Goal: Communication & Community: Participate in discussion

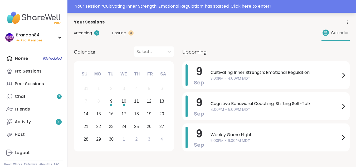
click at [164, 8] on div "Your session “ Cultivating Inner Strength: Emotional Regulation ” has started. …" at bounding box center [214, 6] width 278 height 6
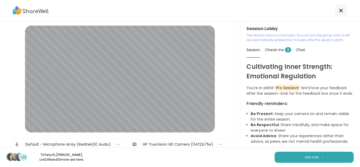
drag, startPoint x: 215, startPoint y: 144, endPoint x: 219, endPoint y: 152, distance: 9.2
click at [219, 144] on icon at bounding box center [220, 144] width 3 height 2
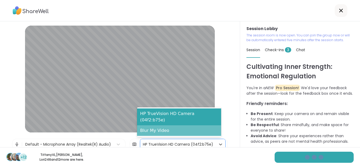
click at [188, 132] on div "Blur My Video" at bounding box center [179, 130] width 84 height 11
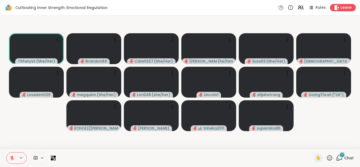
click at [337, 157] on icon at bounding box center [339, 157] width 7 height 7
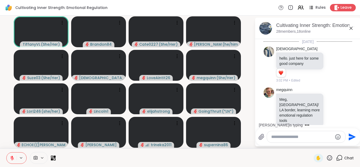
click at [293, 136] on textarea "Type your message" at bounding box center [301, 136] width 61 height 5
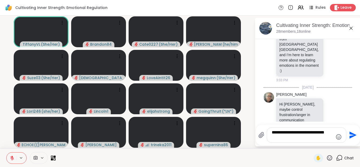
scroll to position [302, 0]
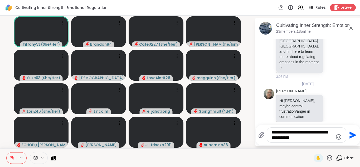
type textarea "**********"
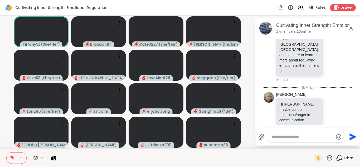
scroll to position [338, 0]
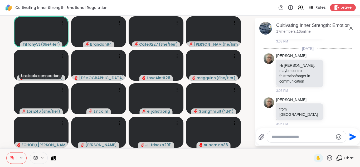
click at [39, 160] on span at bounding box center [35, 157] width 10 height 5
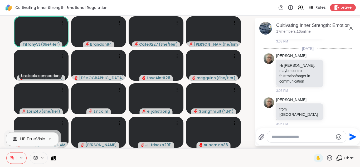
click at [46, 141] on div at bounding box center [49, 138] width 9 height 9
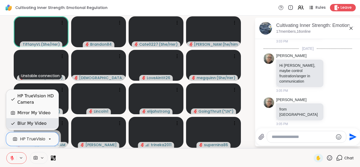
scroll to position [0, 20]
click at [22, 120] on div "Blur My Video" at bounding box center [32, 123] width 52 height 11
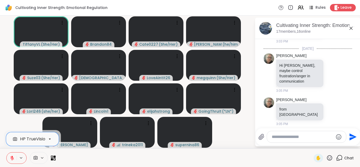
click at [277, 136] on textarea "Type your message" at bounding box center [301, 136] width 61 height 5
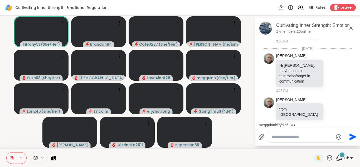
scroll to position [366, 0]
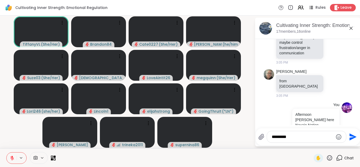
type textarea "**********"
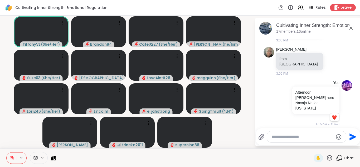
scroll to position [1, 0]
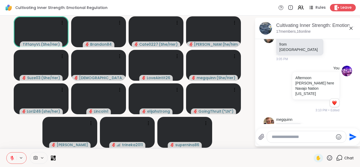
click at [279, 135] on textarea "Type your message" at bounding box center [301, 136] width 61 height 5
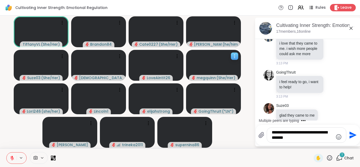
scroll to position [615, 0]
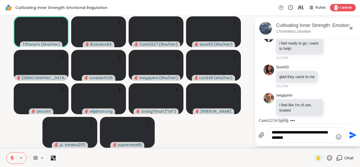
type textarea "**********"
click at [351, 134] on icon "Send" at bounding box center [352, 134] width 7 height 7
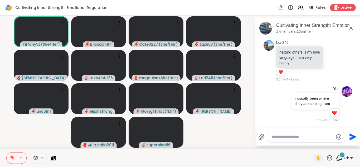
scroll to position [775, 0]
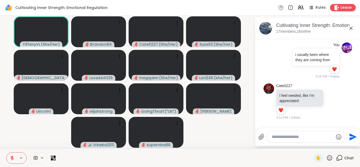
click at [277, 136] on textarea "Type your message" at bounding box center [301, 136] width 61 height 5
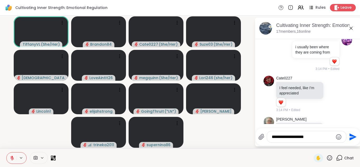
type textarea "**********"
click at [354, 136] on icon "Send" at bounding box center [352, 136] width 8 height 8
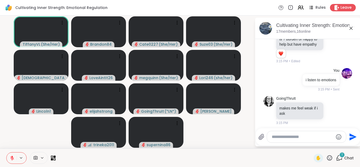
scroll to position [932, 0]
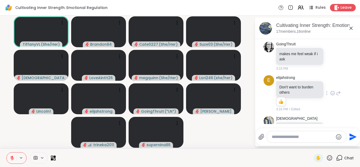
click at [330, 90] on icon at bounding box center [332, 92] width 5 height 5
click at [330, 82] on div "Select Reaction: Heart" at bounding box center [332, 84] width 5 height 5
click at [328, 159] on icon at bounding box center [329, 157] width 7 height 7
click at [311, 145] on span "❤️" at bounding box center [313, 144] width 5 height 6
click at [326, 157] on icon at bounding box center [329, 157] width 7 height 7
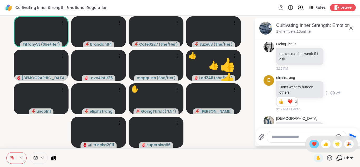
click at [311, 144] on span "❤️" at bounding box center [313, 144] width 5 height 6
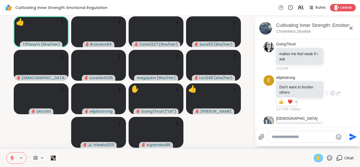
click at [315, 156] on span "✋" at bounding box center [317, 158] width 5 height 6
click at [326, 158] on icon at bounding box center [329, 157] width 7 height 7
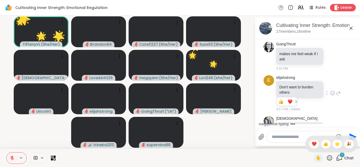
scroll to position [988, 0]
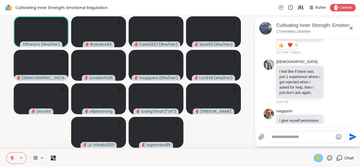
click at [315, 156] on span "✋" at bounding box center [317, 158] width 5 height 6
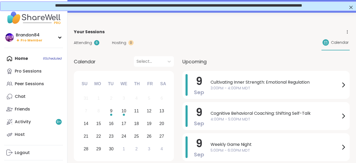
click at [21, 95] on div "Chat" at bounding box center [20, 96] width 11 height 6
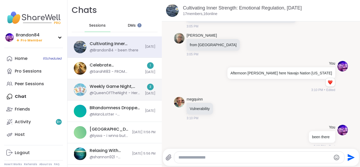
click at [111, 91] on div "@QueenOfTheNight - Here is your narrator's prompt, the first sentence of the st…" at bounding box center [116, 92] width 52 height 5
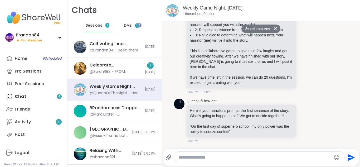
scroll to position [1, 0]
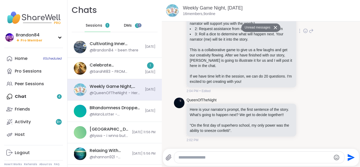
click at [303, 28] on icon at bounding box center [305, 30] width 5 height 5
click at [303, 33] on icon at bounding box center [305, 30] width 5 height 5
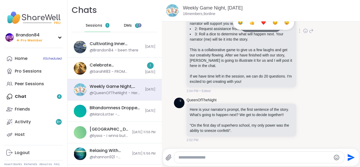
click at [261, 25] on div "Select Reaction: Heart" at bounding box center [263, 22] width 5 height 5
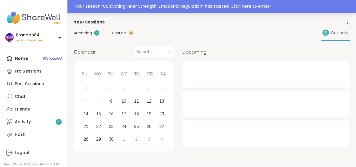
click at [116, 1] on div "Your session “ Cultivating Inner Strength: Emotional Regulation ” has started. …" at bounding box center [178, 6] width 356 height 13
click at [116, 7] on div at bounding box center [178, 6] width 356 height 13
click at [98, 7] on div at bounding box center [178, 6] width 356 height 13
click at [120, 5] on div at bounding box center [178, 6] width 356 height 13
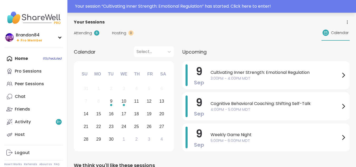
click at [122, 4] on div "Your session “ Cultivating Inner Strength: Emotional Regulation ” has started. …" at bounding box center [214, 6] width 278 height 6
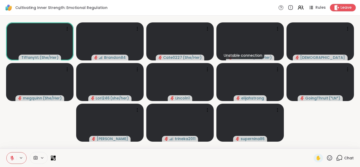
click at [337, 159] on icon at bounding box center [339, 157] width 5 height 5
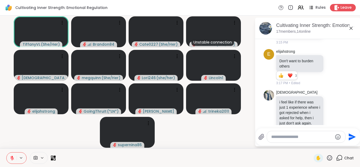
scroll to position [983, 0]
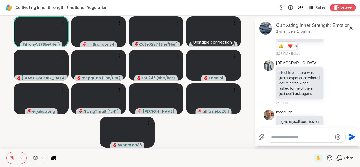
click at [279, 135] on textarea "Type your message" at bounding box center [301, 136] width 61 height 5
type textarea "*"
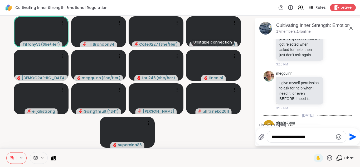
type textarea "**********"
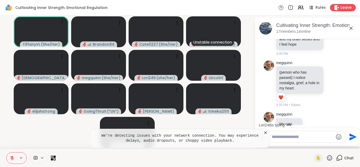
scroll to position [1304, 0]
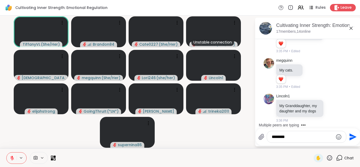
type textarea "*********"
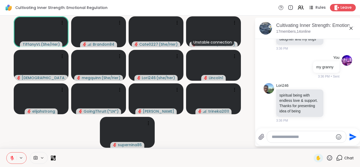
scroll to position [1448, 0]
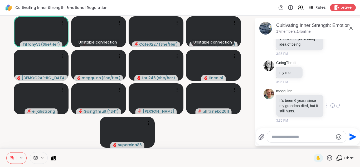
click at [330, 105] on icon at bounding box center [332, 105] width 5 height 5
click at [330, 95] on div "Select Reaction: Heart" at bounding box center [332, 97] width 5 height 5
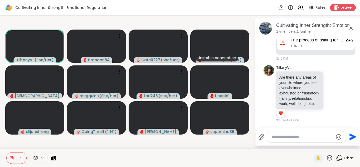
scroll to position [1559, 0]
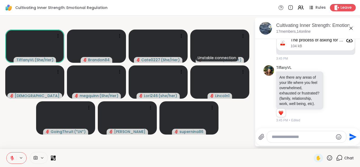
click at [289, 138] on textarea "Type your message" at bounding box center [301, 136] width 61 height 5
type textarea "*"
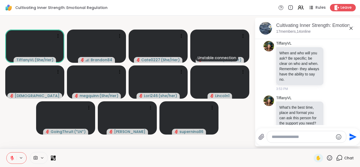
scroll to position [1988, 0]
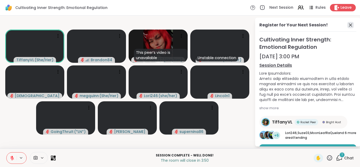
click at [347, 24] on icon at bounding box center [350, 25] width 6 height 6
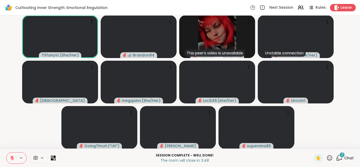
click at [337, 157] on icon at bounding box center [339, 157] width 7 height 7
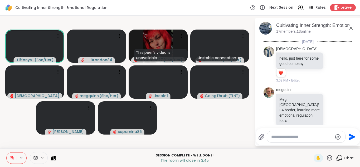
scroll to position [2076, 0]
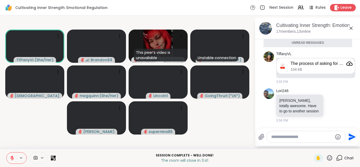
click at [286, 138] on textarea "Type your message" at bounding box center [301, 136] width 61 height 5
type textarea "**********"
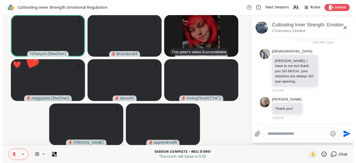
scroll to position [2174, 0]
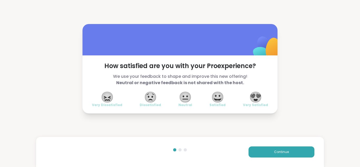
click at [258, 96] on span "😍" at bounding box center [255, 96] width 13 height 9
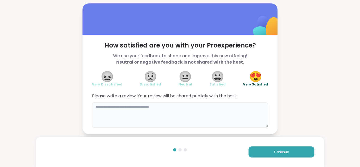
click at [119, 114] on textarea at bounding box center [180, 114] width 176 height 25
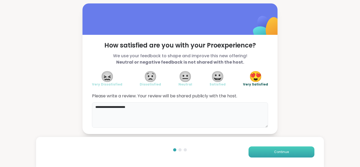
type textarea "**********"
click at [294, 149] on button "Continue" at bounding box center [281, 151] width 66 height 11
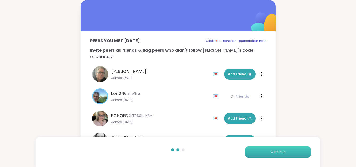
click at [289, 151] on button "Continue" at bounding box center [278, 151] width 66 height 11
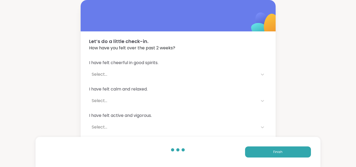
click at [281, 146] on div "Finish" at bounding box center [178, 152] width 285 height 30
click at [287, 151] on button "Finish" at bounding box center [278, 151] width 66 height 11
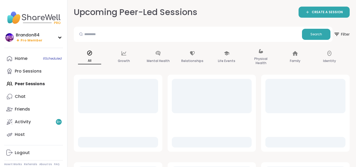
click at [35, 81] on div "Home 6 Scheduled Pro Sessions Peer Sessions Chat Friends Activity 9 + Host" at bounding box center [33, 96] width 59 height 88
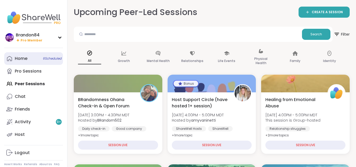
click at [51, 57] on span "6 Scheduled" at bounding box center [52, 58] width 19 height 4
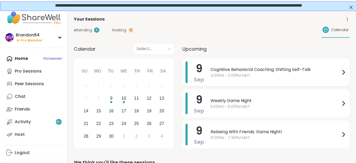
click at [263, 76] on span "4:00PM - 5:00PM MDT" at bounding box center [275, 76] width 130 height 6
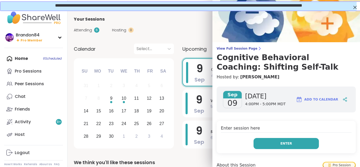
click at [285, 144] on button "Enter" at bounding box center [285, 143] width 65 height 11
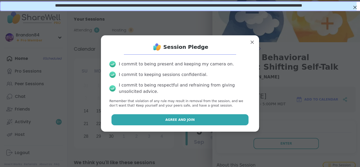
click at [198, 116] on button "Agree and Join" at bounding box center [179, 119] width 137 height 11
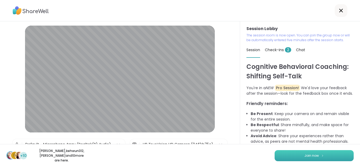
click at [310, 156] on span "Join now" at bounding box center [311, 155] width 14 height 5
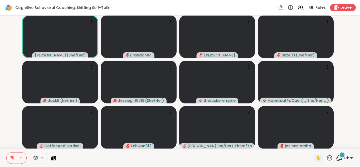
click at [339, 157] on div "1" at bounding box center [342, 155] width 6 height 6
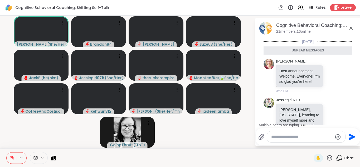
click at [286, 136] on textarea "Type your message" at bounding box center [301, 136] width 61 height 5
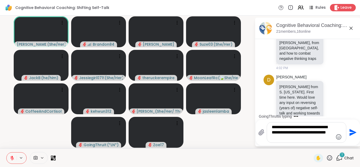
scroll to position [339, 0]
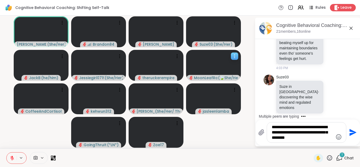
type textarea "**********"
click at [233, 56] on icon at bounding box center [234, 55] width 5 height 5
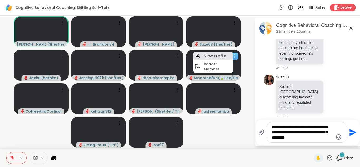
click at [222, 56] on h4 "View Profile" at bounding box center [215, 55] width 22 height 5
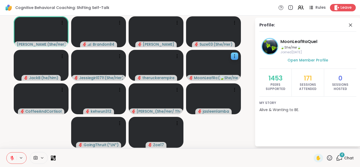
click at [336, 160] on icon at bounding box center [339, 157] width 7 height 7
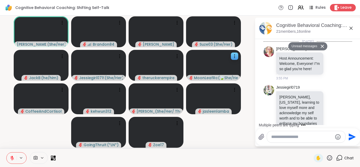
scroll to position [398, 0]
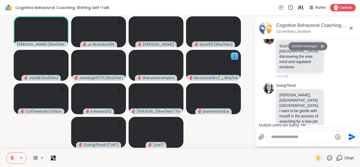
click at [291, 136] on textarea "Type your message" at bounding box center [301, 136] width 61 height 5
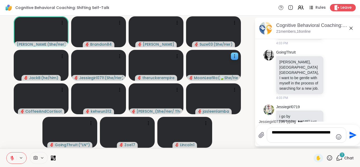
scroll to position [455, 0]
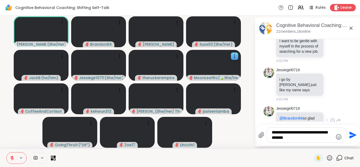
click at [330, 118] on icon at bounding box center [332, 120] width 5 height 5
click at [327, 107] on button "Select Reaction: Heart" at bounding box center [332, 112] width 11 height 11
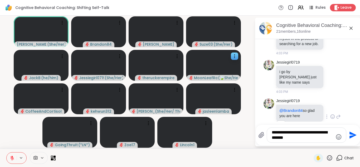
scroll to position [527, 0]
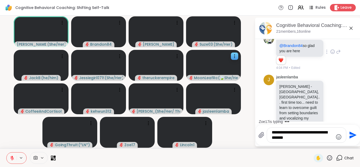
click at [302, 137] on textarea "**********" at bounding box center [301, 135] width 61 height 11
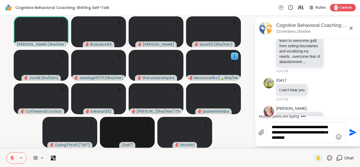
scroll to position [602, 0]
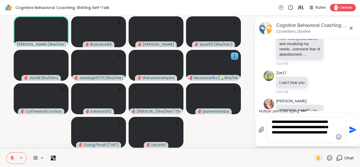
type textarea "**********"
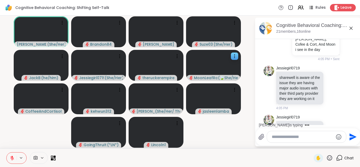
scroll to position [743, 0]
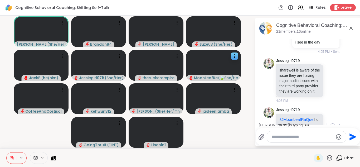
click at [330, 123] on icon at bounding box center [332, 125] width 4 height 4
click at [287, 136] on textarea "Type your message" at bounding box center [301, 136] width 61 height 5
type textarea "*"
type textarea "*******"
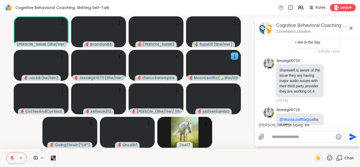
scroll to position [771, 0]
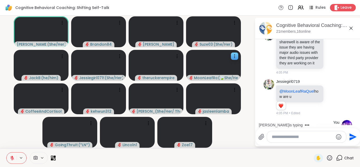
type textarea "*"
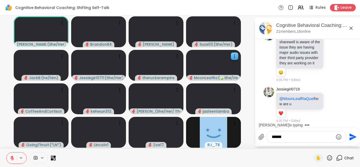
type textarea "*******"
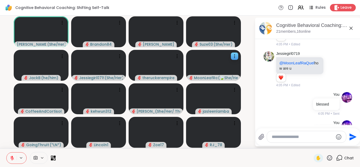
click at [336, 157] on icon at bounding box center [339, 157] width 7 height 7
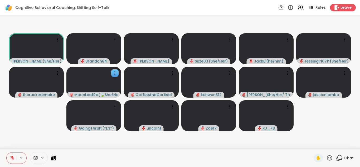
click at [336, 157] on icon at bounding box center [339, 157] width 7 height 7
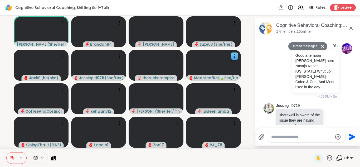
scroll to position [940, 0]
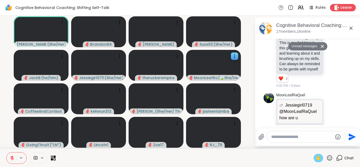
click at [313, 159] on div "✋" at bounding box center [317, 158] width 9 height 8
click at [313, 158] on div "✋" at bounding box center [317, 158] width 9 height 8
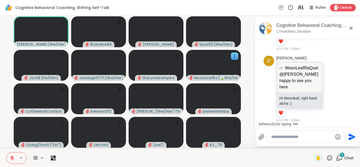
scroll to position [1329, 0]
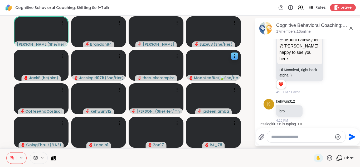
click at [38, 159] on icon at bounding box center [35, 157] width 5 height 5
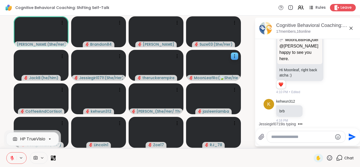
click at [43, 156] on icon at bounding box center [42, 157] width 4 height 4
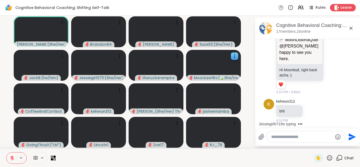
click at [43, 156] on icon at bounding box center [42, 157] width 4 height 4
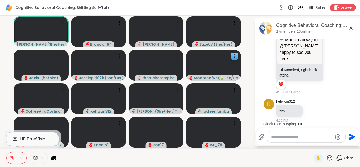
click at [32, 141] on div "HP TrueVision HD Camera" at bounding box center [46, 139] width 53 height 6
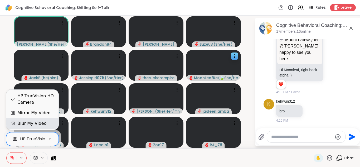
scroll to position [0, 20]
click at [26, 126] on div "Blur My Video" at bounding box center [31, 123] width 29 height 6
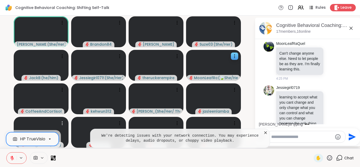
scroll to position [2400, 0]
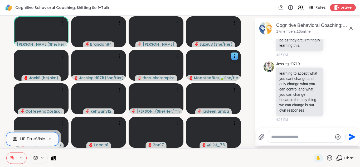
click at [282, 137] on textarea "Type your message" at bounding box center [301, 136] width 61 height 5
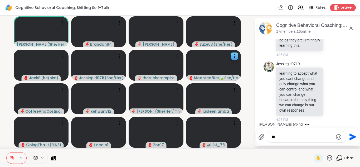
type textarea "*"
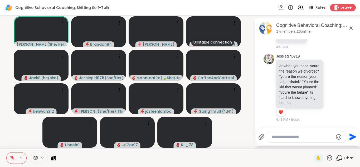
scroll to position [3386, 0]
click at [330, 85] on icon at bounding box center [332, 87] width 5 height 5
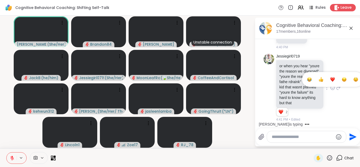
click at [330, 77] on div "Select Reaction: Heart" at bounding box center [332, 79] width 5 height 5
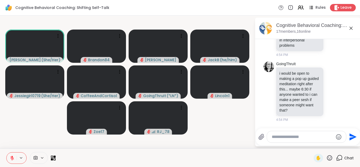
scroll to position [4645, 0]
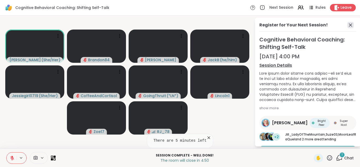
click at [347, 26] on icon at bounding box center [350, 25] width 6 height 6
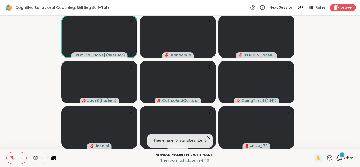
click at [339, 157] on div "1" at bounding box center [342, 155] width 6 height 6
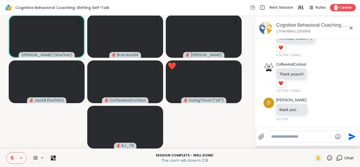
scroll to position [4845, 0]
click at [274, 138] on textarea "Type your message" at bounding box center [301, 136] width 61 height 5
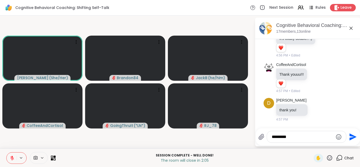
scroll to position [0, 0]
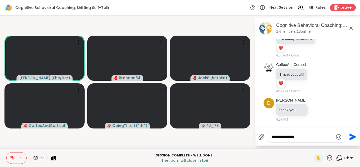
type textarea "**********"
click at [352, 136] on icon "Send" at bounding box center [352, 136] width 8 height 8
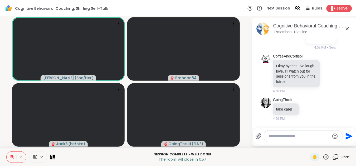
scroll to position [4952, 0]
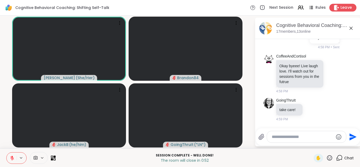
click at [340, 6] on span "Leave" at bounding box center [346, 8] width 12 height 6
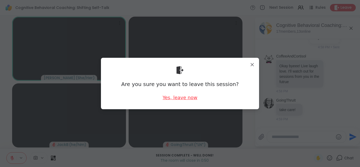
click at [173, 98] on div "Yes, leave now" at bounding box center [179, 97] width 35 height 7
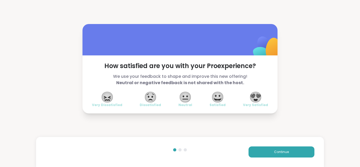
click at [261, 97] on span "😍" at bounding box center [255, 96] width 13 height 9
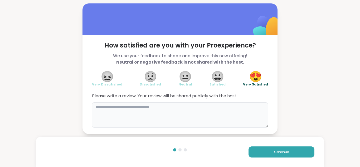
click at [149, 123] on textarea at bounding box center [180, 114] width 176 height 25
click at [257, 155] on button "Continue" at bounding box center [281, 151] width 66 height 11
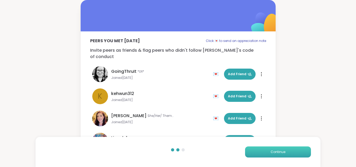
click at [257, 151] on button "Continue" at bounding box center [278, 151] width 66 height 11
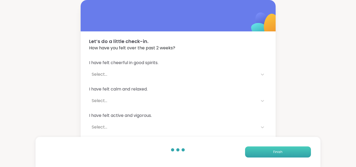
click at [257, 151] on button "Finish" at bounding box center [278, 151] width 66 height 11
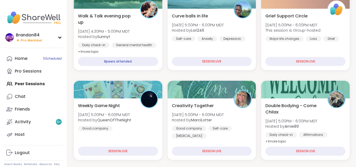
scroll to position [156, 0]
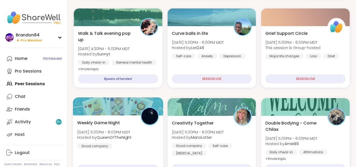
click at [132, 110] on div at bounding box center [118, 106] width 90 height 18
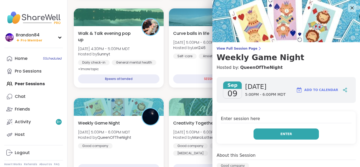
click at [280, 136] on span "Enter" at bounding box center [286, 133] width 12 height 5
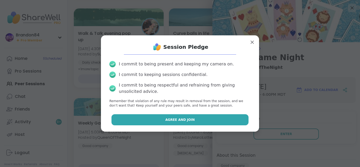
click at [133, 119] on button "Agree and Join" at bounding box center [179, 119] width 137 height 11
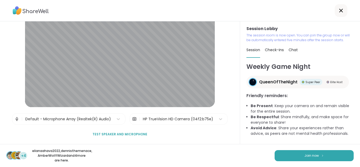
scroll to position [30, 0]
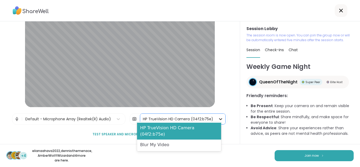
click at [219, 118] on icon at bounding box center [220, 119] width 3 height 2
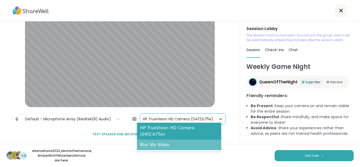
click at [178, 140] on div "Blur My Video" at bounding box center [179, 144] width 84 height 11
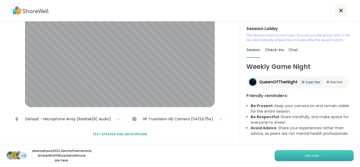
click at [284, 151] on button "Join now" at bounding box center [313, 155] width 79 height 11
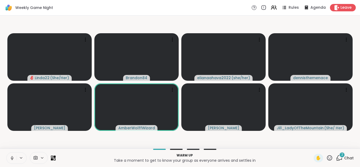
click at [12, 158] on icon at bounding box center [12, 157] width 5 height 5
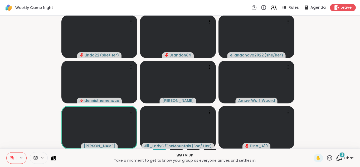
click at [7, 152] on button at bounding box center [12, 157] width 10 height 11
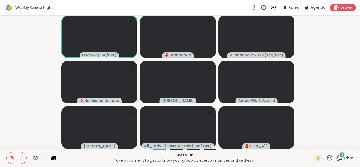
click at [12, 158] on icon at bounding box center [12, 158] width 4 height 4
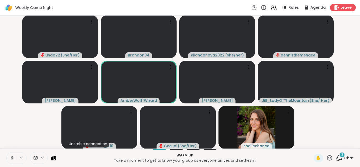
click at [7, 152] on button at bounding box center [12, 157] width 10 height 11
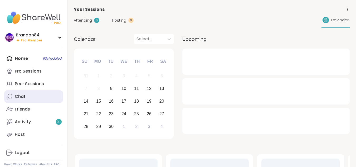
click at [22, 98] on div "Chat" at bounding box center [20, 96] width 11 height 6
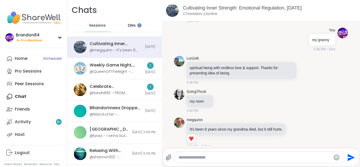
click at [133, 25] on span "DMs" at bounding box center [132, 25] width 8 height 5
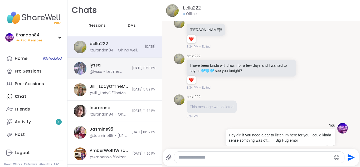
scroll to position [4928, 0]
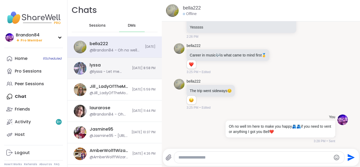
click at [117, 70] on div "@lyssa - Let me attempt this" at bounding box center [109, 71] width 39 height 5
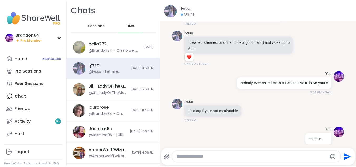
scroll to position [1836, 0]
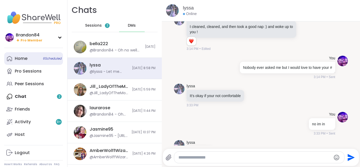
click at [21, 57] on div "Home 6 Scheduled" at bounding box center [21, 59] width 13 height 6
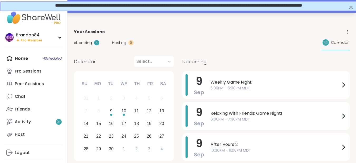
click at [134, 7] on span "**********" at bounding box center [178, 5] width 247 height 4
click at [209, 32] on div "Your Sessions" at bounding box center [212, 32] width 276 height 6
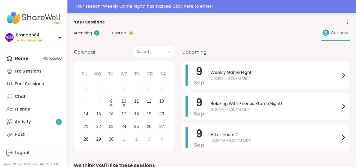
click at [294, 9] on div "Your session “ Weekly Game Night ” has started. Click here to enter!" at bounding box center [214, 6] width 278 height 6
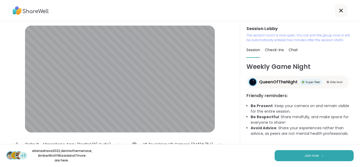
click at [214, 145] on div "d +7 elianaahava2022 , dennisthemenace , AmberWolffWizard and 7 more are here. …" at bounding box center [180, 155] width 360 height 23
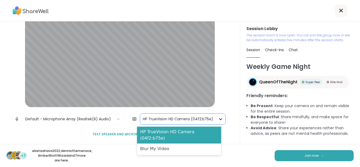
click at [218, 117] on icon at bounding box center [220, 118] width 5 height 5
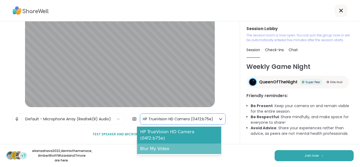
click at [202, 143] on div "Blur My Video" at bounding box center [179, 148] width 84 height 11
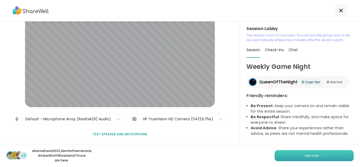
click at [336, 152] on button "Join now" at bounding box center [313, 155] width 79 height 11
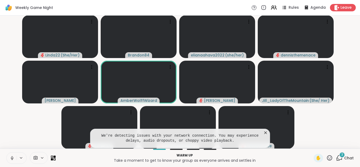
click at [11, 157] on icon at bounding box center [12, 157] width 5 height 5
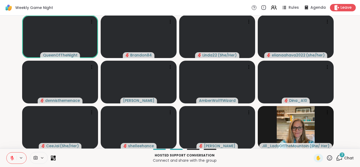
click at [11, 157] on icon at bounding box center [12, 157] width 5 height 5
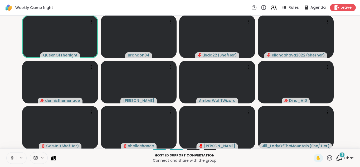
click at [7, 152] on button at bounding box center [12, 157] width 10 height 11
click at [339, 155] on div "3" at bounding box center [342, 155] width 6 height 6
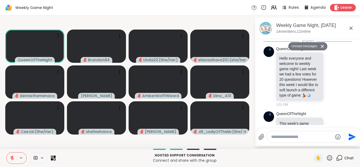
click at [278, 135] on textarea "Type your message" at bounding box center [301, 136] width 61 height 5
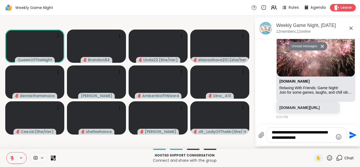
drag, startPoint x: 303, startPoint y: 140, endPoint x: 213, endPoint y: 25, distance: 146.0
click at [213, 25] on video-player-container "QueenOfTheNight Brandon84 Linda22 ( She/Her ) elianaahava2022 ( she/her ) denni…" at bounding box center [127, 82] width 248 height 129
click at [315, 138] on textarea "**********" at bounding box center [301, 135] width 61 height 11
type textarea "*"
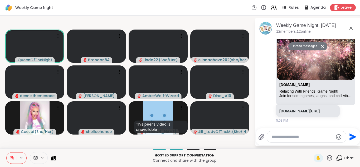
paste textarea "**********"
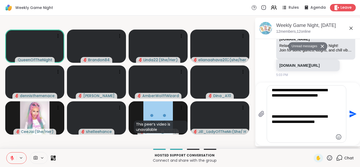
type textarea "**********"
click at [350, 113] on icon "Send" at bounding box center [352, 114] width 8 height 8
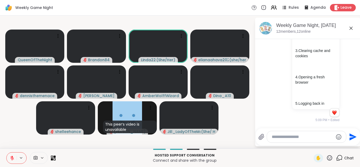
scroll to position [841, 0]
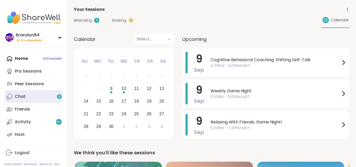
click at [24, 98] on div "Chat 8" at bounding box center [20, 96] width 11 height 6
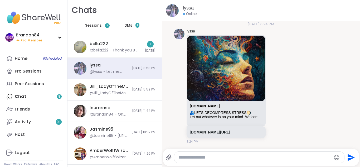
scroll to position [2144, 0]
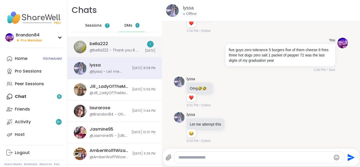
click at [112, 47] on div "bella222 @bella222 - Thank you B 🩵 That means a lot to me :)" at bounding box center [116, 47] width 52 height 12
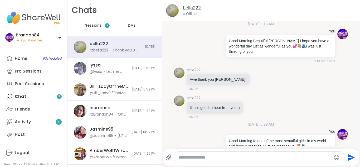
scroll to position [5072, 0]
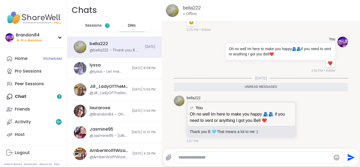
click at [46, 96] on div "Home 6 Scheduled Pro Sessions Peer Sessions Chat 7 Friends Activity 9 + Host" at bounding box center [33, 96] width 59 height 88
click at [94, 25] on span "Sessions" at bounding box center [93, 25] width 17 height 5
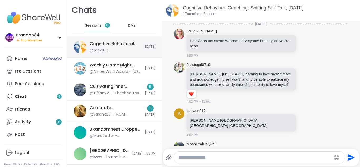
click at [114, 47] on div "Cognitive Behavioral Coaching: Shifting Self-Talk, Sep 09 @JackB - @Charlie_Lov…" at bounding box center [116, 47] width 52 height 12
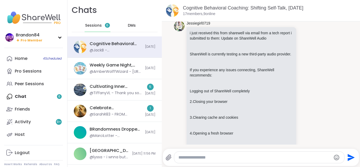
scroll to position [759, 0]
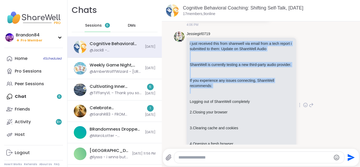
drag, startPoint x: 186, startPoint y: 31, endPoint x: 214, endPoint y: 94, distance: 69.3
click at [215, 94] on div "Jessiegirl0719 i just received this from sharewell via email from a tech report…" at bounding box center [261, 104] width 174 height 151
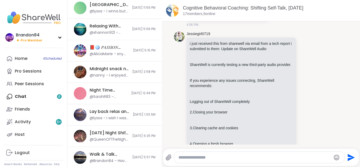
click at [170, 104] on li "Jessiegirl0719 i just received this from sharewell via email from a tech report…" at bounding box center [261, 104] width 188 height 151
drag, startPoint x: 188, startPoint y: 60, endPoint x: 192, endPoint y: 54, distance: 7.0
click at [192, 54] on div "i just received this from sharewell via email from a tech report i submitted to…" at bounding box center [241, 101] width 110 height 127
click at [188, 54] on div "i just received this from sharewell via email from a tech report i submitted to…" at bounding box center [241, 101] width 110 height 127
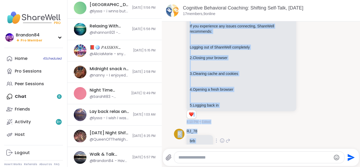
scroll to position [834, 0]
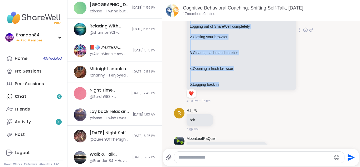
drag, startPoint x: 188, startPoint y: 54, endPoint x: 218, endPoint y: 80, distance: 40.1
click at [218, 80] on div "i just received this from sharewell via email from a tech report i submitted to…" at bounding box center [241, 26] width 110 height 127
copy div "ShareWell is currently testing a new third-party audio provider. If you experie…"
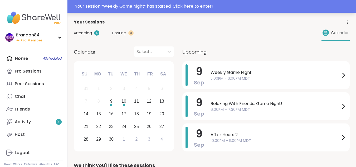
click at [131, 5] on div "Your session “ Weekly Game Night ” has started. Click here to enter!" at bounding box center [214, 6] width 278 height 6
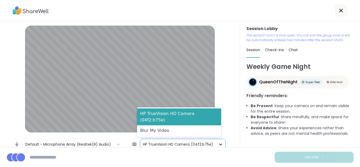
click at [218, 145] on icon at bounding box center [220, 143] width 5 height 5
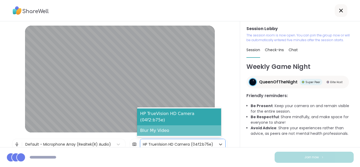
click at [201, 135] on div "Blur My Video" at bounding box center [179, 130] width 84 height 11
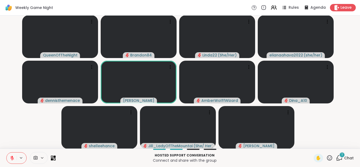
click at [338, 160] on icon at bounding box center [339, 157] width 7 height 7
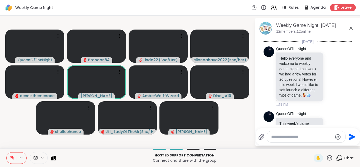
scroll to position [894, 0]
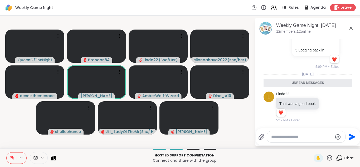
click at [337, 156] on icon at bounding box center [339, 157] width 7 height 7
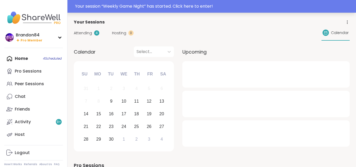
click at [126, 5] on iframe at bounding box center [178, 5] width 356 height 0
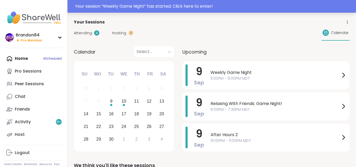
click at [297, 6] on div "Your session “ Weekly Game Night ” has started. Click here to enter!" at bounding box center [214, 6] width 278 height 6
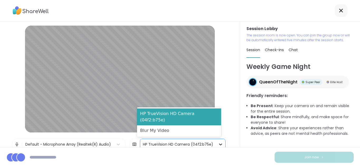
click at [218, 143] on icon at bounding box center [220, 143] width 5 height 5
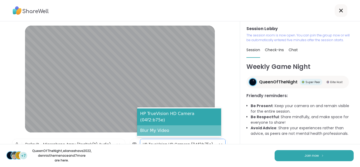
click at [206, 134] on div "Blur My Video" at bounding box center [179, 130] width 84 height 11
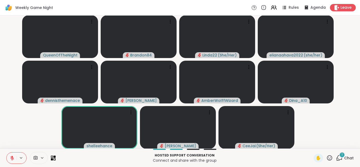
click at [338, 158] on icon at bounding box center [339, 157] width 7 height 7
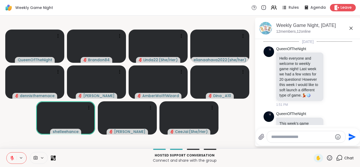
scroll to position [951, 0]
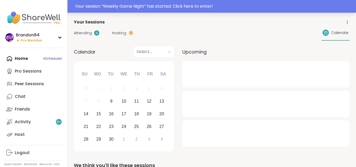
click at [165, 6] on div "Your session “ Weekly Game Night ” has started. Click here to enter!" at bounding box center [214, 6] width 278 height 6
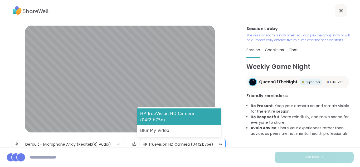
click at [218, 145] on icon at bounding box center [220, 143] width 5 height 5
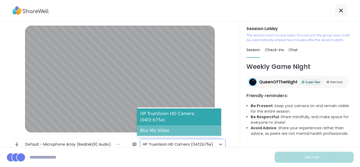
click at [204, 133] on div "Blur My Video" at bounding box center [179, 130] width 84 height 11
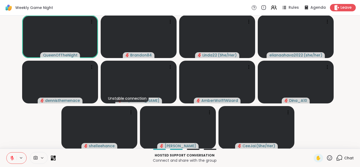
click at [13, 159] on icon at bounding box center [12, 157] width 5 height 5
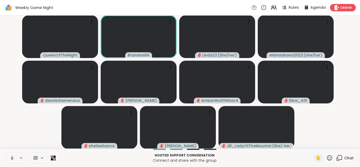
click at [13, 159] on icon at bounding box center [12, 157] width 5 height 5
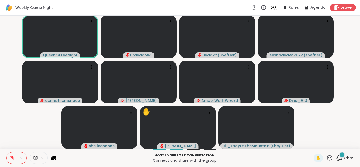
click at [336, 156] on icon at bounding box center [339, 157] width 7 height 7
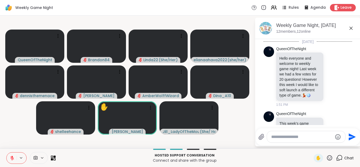
scroll to position [989, 0]
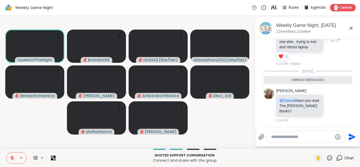
click at [269, 58] on div "[PERSON_NAME] I can only hear [PERSON_NAME] and [PERSON_NAME]… no one else.. tr…" at bounding box center [307, 40] width 88 height 57
click at [330, 42] on icon at bounding box center [332, 39] width 5 height 5
click at [330, 34] on div "Select Reaction: Heart" at bounding box center [332, 31] width 5 height 5
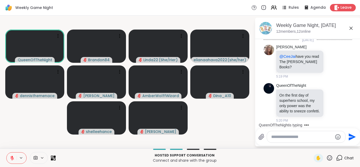
scroll to position [1026, 0]
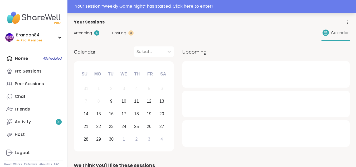
click at [179, 9] on div "Your session “ Weekly Game Night ” has started. Click here to enter!" at bounding box center [214, 6] width 278 height 6
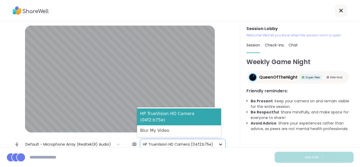
click at [218, 142] on icon at bounding box center [220, 143] width 5 height 5
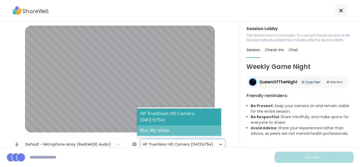
click at [194, 133] on div "Blur My Video" at bounding box center [179, 130] width 84 height 11
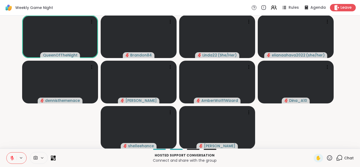
click at [336, 156] on icon at bounding box center [339, 157] width 7 height 7
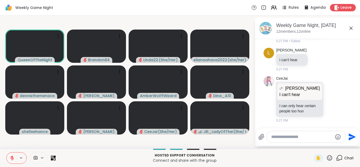
scroll to position [1315, 0]
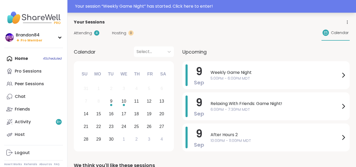
click at [323, 8] on div "Your session “ Weekly Game Night ” has started. Click here to enter!" at bounding box center [214, 6] width 278 height 6
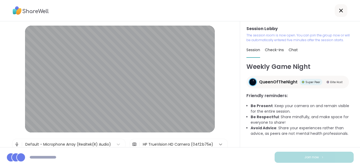
click at [218, 143] on icon at bounding box center [220, 143] width 5 height 5
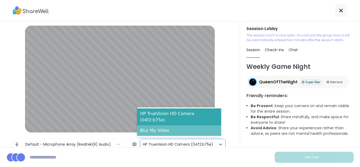
click at [198, 132] on div "Blur My Video" at bounding box center [179, 130] width 84 height 11
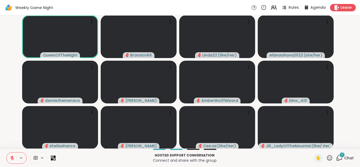
click at [339, 155] on div "1" at bounding box center [342, 155] width 6 height 6
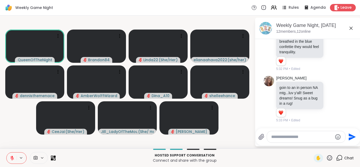
scroll to position [1691, 0]
click at [285, 137] on textarea "Type your message" at bounding box center [301, 136] width 61 height 5
type textarea "**********"
click at [352, 138] on icon "Send" at bounding box center [352, 136] width 7 height 7
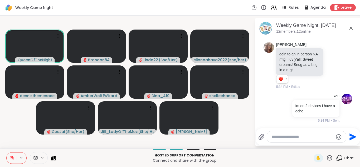
scroll to position [1724, 0]
click at [330, 64] on icon at bounding box center [332, 65] width 5 height 5
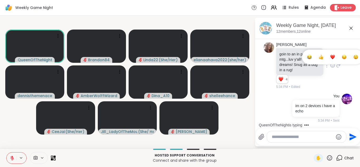
click at [330, 57] on div "Select Reaction: Heart" at bounding box center [332, 57] width 5 height 5
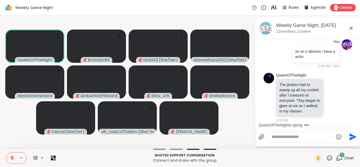
scroll to position [1783, 0]
click at [279, 138] on textarea "Type your message" at bounding box center [301, 136] width 61 height 5
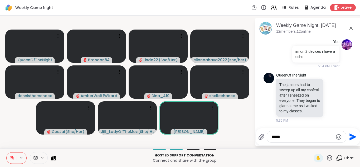
click at [336, 135] on icon "Emoji picker" at bounding box center [338, 137] width 6 height 6
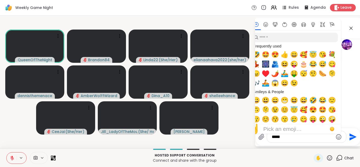
click at [306, 135] on textarea "*****" at bounding box center [301, 136] width 61 height 5
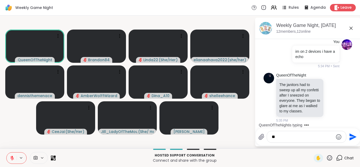
type textarea "*"
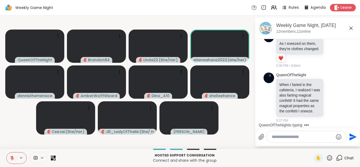
scroll to position [1923, 0]
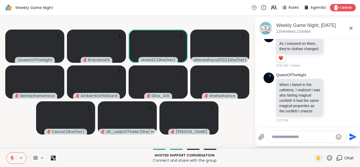
click at [37, 155] on div at bounding box center [39, 158] width 18 height 12
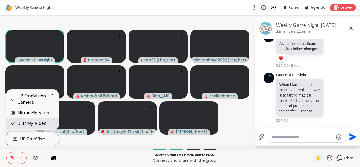
scroll to position [0, 20]
click at [32, 126] on div "Blur My Video" at bounding box center [31, 123] width 29 height 6
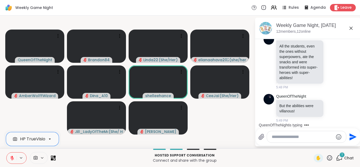
scroll to position [2421, 0]
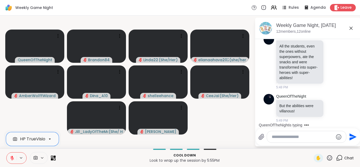
click at [12, 153] on button at bounding box center [12, 157] width 10 height 11
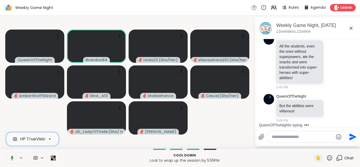
click at [12, 153] on button at bounding box center [11, 157] width 11 height 11
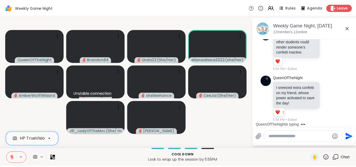
scroll to position [2606, 0]
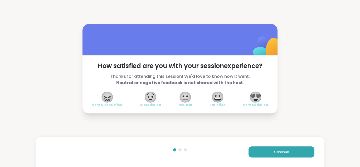
click at [254, 92] on span "😍" at bounding box center [255, 96] width 13 height 9
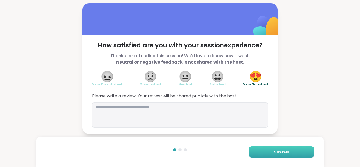
click at [264, 153] on button "Continue" at bounding box center [281, 151] width 66 height 11
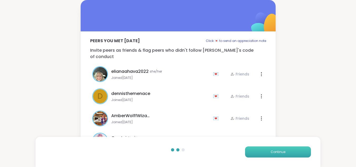
click at [264, 149] on button "Continue" at bounding box center [278, 151] width 66 height 11
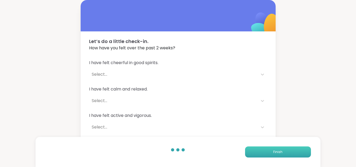
click at [263, 150] on button "Finish" at bounding box center [278, 151] width 66 height 11
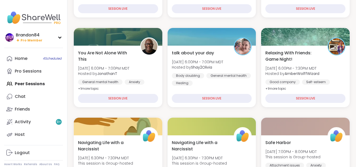
scroll to position [146, 0]
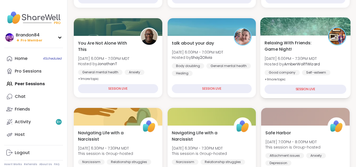
click at [278, 31] on div at bounding box center [305, 26] width 90 height 18
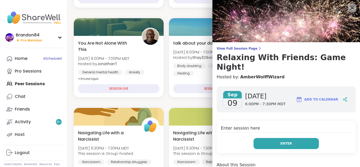
click at [261, 138] on button "Enter" at bounding box center [285, 143] width 65 height 11
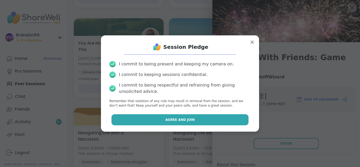
click at [153, 118] on button "Agree and Join" at bounding box center [179, 119] width 137 height 11
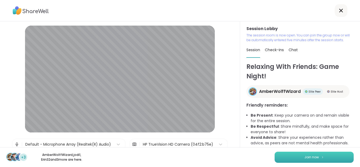
click at [316, 159] on button "Join now" at bounding box center [313, 156] width 79 height 11
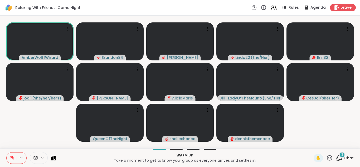
click at [12, 156] on icon at bounding box center [12, 156] width 2 height 2
click at [7, 152] on button at bounding box center [12, 157] width 10 height 11
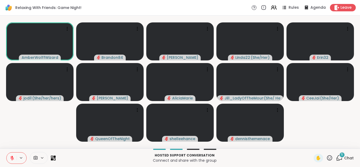
click at [12, 156] on icon at bounding box center [12, 156] width 2 height 2
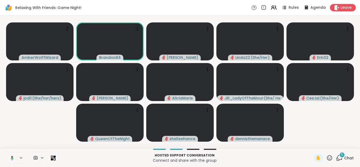
click at [10, 154] on button at bounding box center [11, 157] width 11 height 11
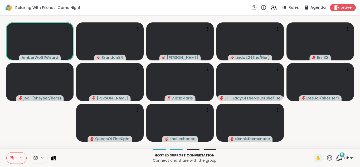
click at [339, 157] on div "5" at bounding box center [342, 155] width 6 height 6
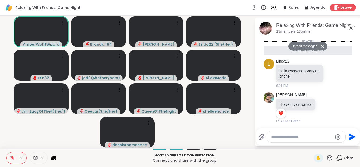
scroll to position [114, 0]
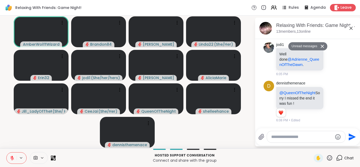
click at [285, 136] on textarea "Type your message" at bounding box center [301, 136] width 61 height 5
type textarea "**********"
click at [350, 135] on icon "Send" at bounding box center [352, 136] width 7 height 7
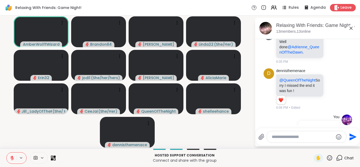
scroll to position [129, 0]
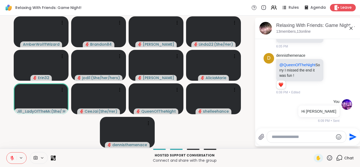
click at [326, 157] on icon at bounding box center [329, 157] width 7 height 7
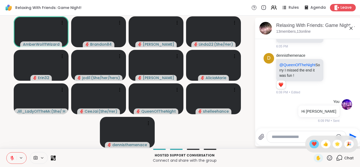
click at [311, 141] on span "❤️" at bounding box center [313, 144] width 5 height 6
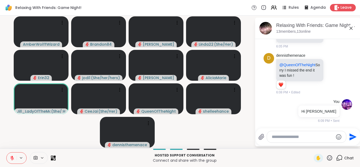
click at [327, 157] on icon at bounding box center [329, 157] width 5 height 5
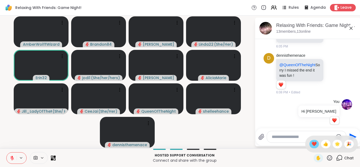
scroll to position [137, 0]
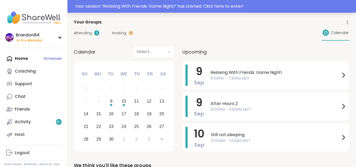
click at [304, 7] on div "Your session “ Relaxing With Friends: Game Night! ” has started. Click here to …" at bounding box center [214, 6] width 278 height 6
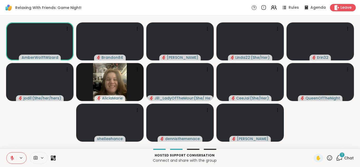
click at [336, 156] on icon at bounding box center [339, 157] width 7 height 7
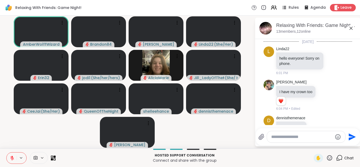
scroll to position [183, 0]
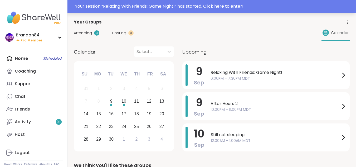
click at [277, 8] on div "Your session “ Relaxing With Friends: Game Night! ” has started. Click here to …" at bounding box center [214, 6] width 278 height 6
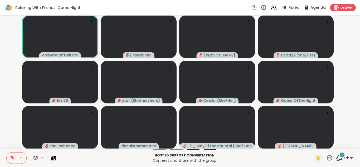
click at [12, 155] on icon at bounding box center [12, 157] width 5 height 5
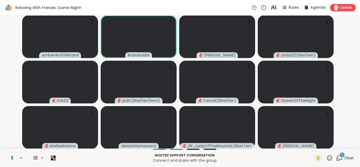
click at [6, 152] on button at bounding box center [11, 157] width 11 height 11
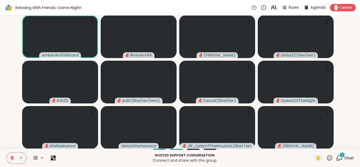
click at [12, 155] on icon at bounding box center [12, 157] width 5 height 5
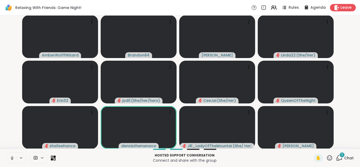
click at [7, 152] on button at bounding box center [12, 157] width 10 height 11
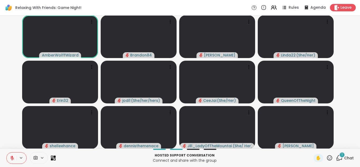
drag, startPoint x: 12, startPoint y: 158, endPoint x: 0, endPoint y: 66, distance: 93.2
click at [0, 66] on div "AmberWolffWizard Brandon84 [PERSON_NAME] Linda22 ( She/Her ) Erin32 jodi1 ( She…" at bounding box center [180, 82] width 360 height 133
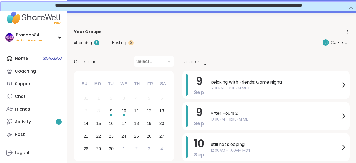
click at [184, 7] on span "**********" at bounding box center [178, 5] width 247 height 4
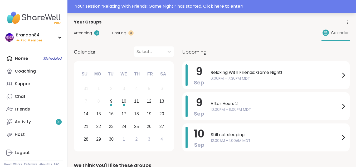
click at [327, 6] on div "Your session “ Relaxing With Friends: Game Night! ” has started. Click here to …" at bounding box center [214, 6] width 278 height 6
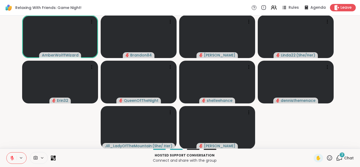
click at [336, 158] on icon at bounding box center [339, 157] width 7 height 7
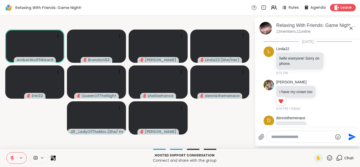
scroll to position [283, 0]
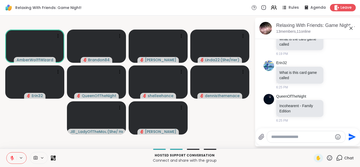
click at [336, 158] on icon at bounding box center [339, 157] width 7 height 7
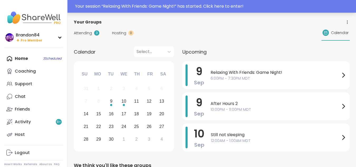
click at [305, 7] on div "Your session “ Relaxing With Friends: Game Night! ” has started. Click here to …" at bounding box center [214, 6] width 278 height 6
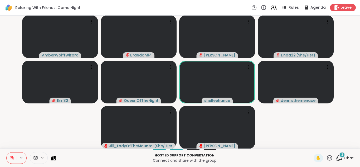
click at [8, 157] on button at bounding box center [12, 157] width 10 height 11
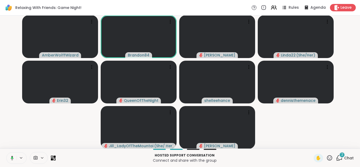
click at [8, 157] on button at bounding box center [11, 157] width 11 height 11
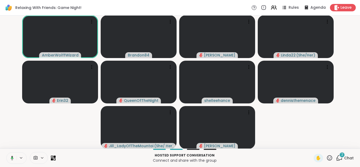
click at [6, 152] on button at bounding box center [11, 157] width 11 height 11
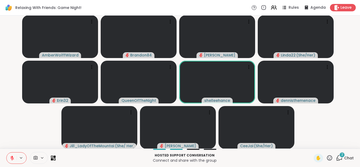
click at [8, 157] on button at bounding box center [12, 157] width 10 height 11
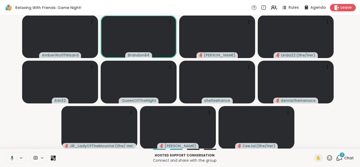
click at [8, 157] on button at bounding box center [11, 157] width 11 height 11
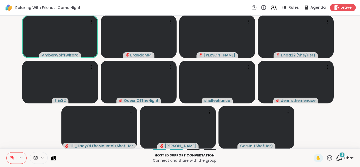
click at [8, 157] on button at bounding box center [12, 157] width 10 height 11
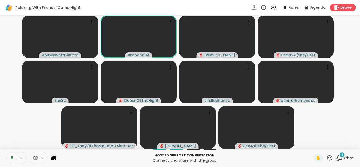
click at [8, 157] on button at bounding box center [11, 157] width 11 height 11
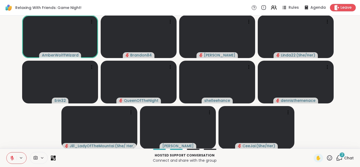
click at [9, 153] on button at bounding box center [12, 157] width 10 height 11
click at [9, 153] on button at bounding box center [11, 157] width 11 height 11
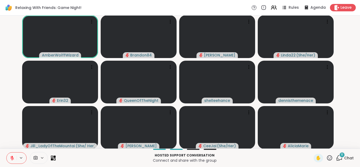
click at [9, 153] on button at bounding box center [12, 157] width 10 height 11
click at [7, 152] on button at bounding box center [12, 157] width 10 height 11
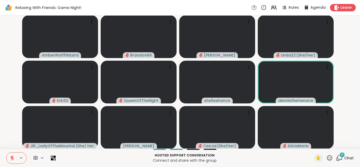
click at [9, 153] on button at bounding box center [12, 157] width 10 height 11
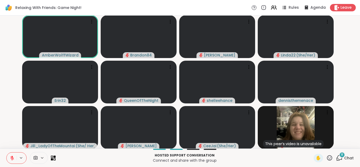
click at [336, 159] on icon at bounding box center [337, 158] width 3 height 3
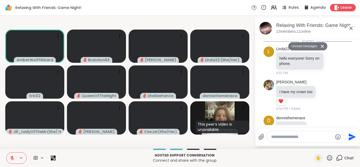
scroll to position [691, 0]
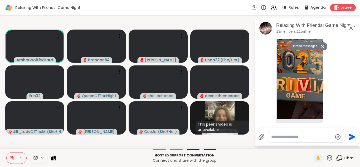
click at [281, 139] on div at bounding box center [306, 136] width 78 height 11
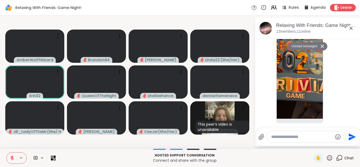
click at [10, 157] on icon at bounding box center [12, 157] width 5 height 5
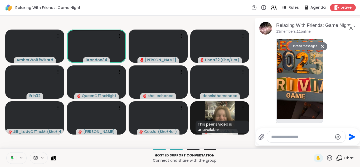
click at [10, 157] on icon at bounding box center [11, 157] width 5 height 5
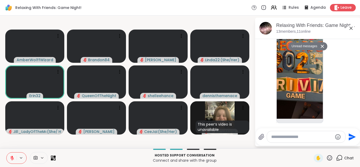
click at [10, 157] on icon at bounding box center [12, 157] width 5 height 5
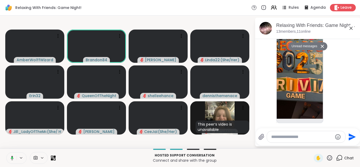
click at [10, 157] on icon at bounding box center [11, 157] width 5 height 5
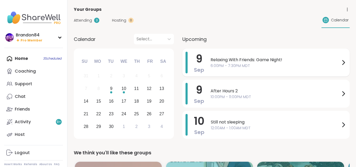
click at [236, 71] on div "Relaxing With Friends: Game Night! 6:00PM - 7:30PM MDT" at bounding box center [278, 63] width 136 height 22
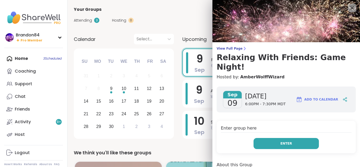
click at [268, 138] on button "Enter" at bounding box center [285, 143] width 65 height 11
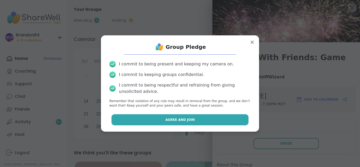
click at [179, 123] on button "Agree and Join" at bounding box center [179, 119] width 137 height 11
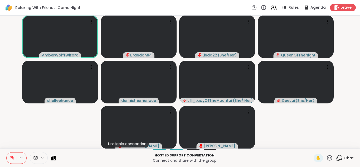
click at [339, 155] on icon at bounding box center [339, 157] width 7 height 7
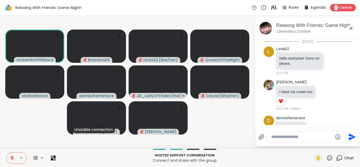
scroll to position [674, 0]
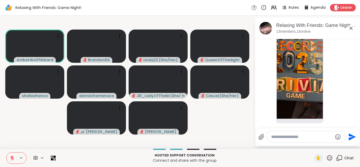
click at [289, 138] on textarea "Type your message" at bounding box center [301, 136] width 61 height 5
paste textarea "**********"
type textarea "**********"
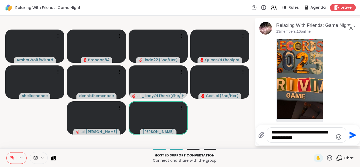
click at [351, 134] on icon "Send" at bounding box center [352, 134] width 7 height 7
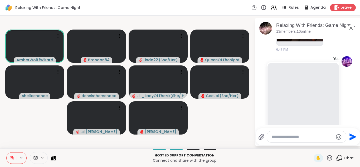
scroll to position [760, 0]
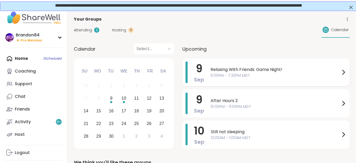
click at [253, 72] on span "Relaxing With Friends: Game Night!" at bounding box center [275, 69] width 130 height 6
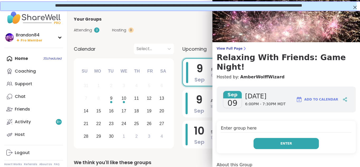
click at [261, 138] on button "Enter" at bounding box center [285, 143] width 65 height 11
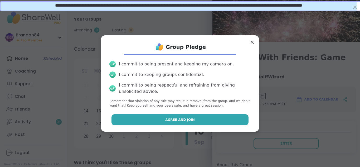
click at [195, 121] on button "Agree and Join" at bounding box center [179, 119] width 137 height 11
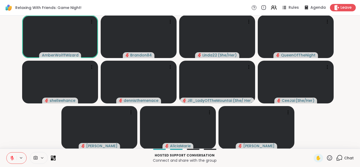
click at [15, 158] on button at bounding box center [12, 157] width 10 height 11
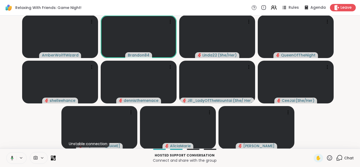
click at [11, 156] on icon at bounding box center [11, 157] width 5 height 5
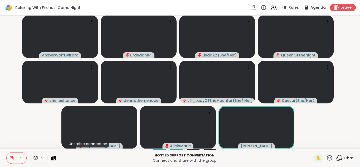
click at [11, 156] on icon at bounding box center [12, 158] width 4 height 4
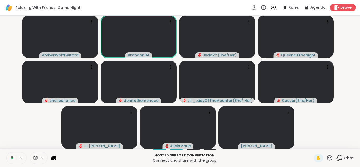
click at [11, 156] on icon at bounding box center [11, 157] width 5 height 5
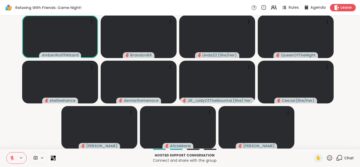
click at [338, 154] on div "Chat" at bounding box center [345, 158] width 18 height 8
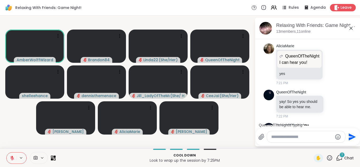
scroll to position [1186, 0]
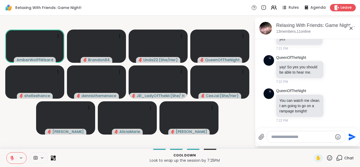
click at [10, 157] on icon at bounding box center [12, 157] width 5 height 5
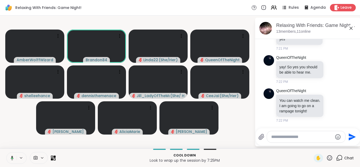
click at [10, 157] on icon at bounding box center [11, 157] width 5 height 5
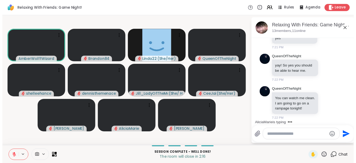
scroll to position [1214, 0]
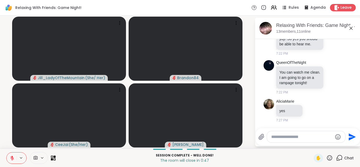
click at [11, 159] on icon at bounding box center [12, 157] width 5 height 5
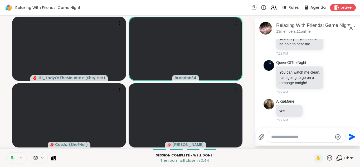
click at [6, 152] on button at bounding box center [11, 157] width 11 height 11
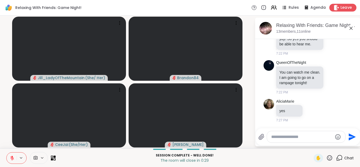
click at [340, 7] on span "Leave" at bounding box center [346, 8] width 12 height 6
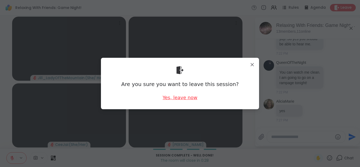
click at [181, 95] on div "Yes, leave now" at bounding box center [179, 97] width 35 height 7
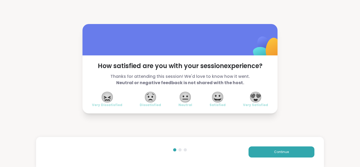
click at [253, 98] on span "😍" at bounding box center [255, 96] width 13 height 9
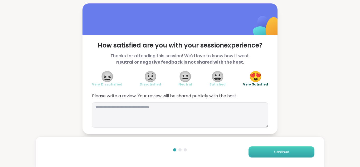
click at [253, 150] on button "Continue" at bounding box center [281, 151] width 66 height 11
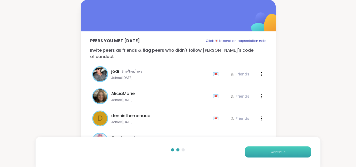
click at [253, 150] on button "Continue" at bounding box center [278, 151] width 66 height 11
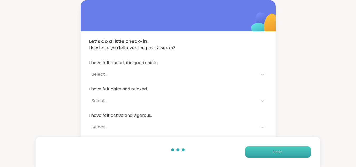
click at [253, 150] on button "Finish" at bounding box center [278, 151] width 66 height 11
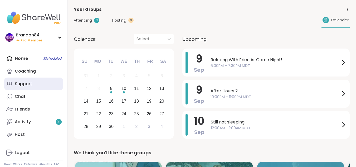
click at [17, 85] on div "Support" at bounding box center [23, 84] width 17 height 6
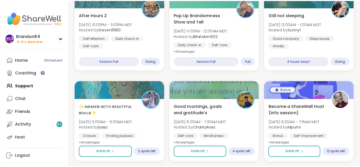
scroll to position [463, 0]
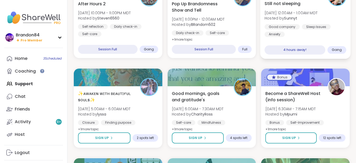
click at [293, 25] on div "Good company" at bounding box center [281, 26] width 35 height 5
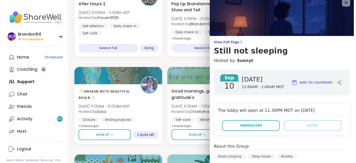
scroll to position [0, 0]
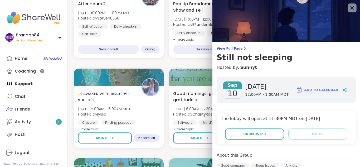
click at [348, 7] on icon at bounding box center [351, 7] width 7 height 7
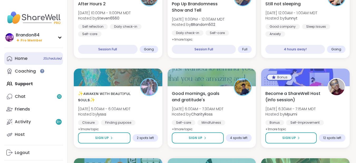
click at [24, 62] on link "Home 3 Scheduled" at bounding box center [33, 58] width 59 height 13
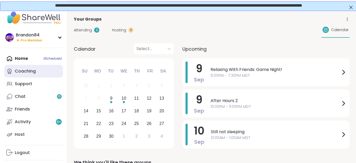
click at [20, 71] on div "Coaching" at bounding box center [25, 71] width 21 height 6
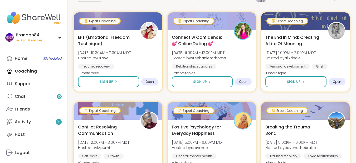
scroll to position [83, 0]
